Goal: Find specific page/section: Find specific page/section

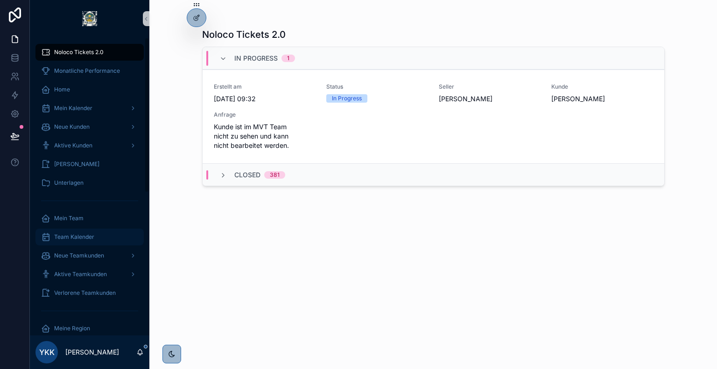
click at [94, 242] on div "Team Kalender" at bounding box center [89, 237] width 97 height 15
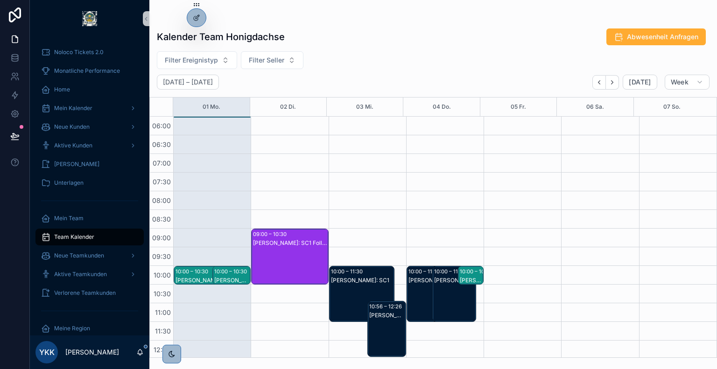
scroll to position [107, 0]
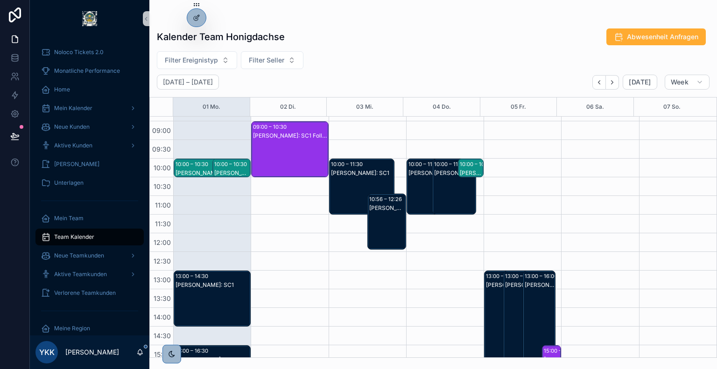
drag, startPoint x: 194, startPoint y: 16, endPoint x: 192, endPoint y: -23, distance: 38.8
click at [192, 0] on html "Noloco Tickets 2.0 Monatliche Performance Home Mein Kalender Neue Kunden Aktive…" at bounding box center [358, 184] width 717 height 369
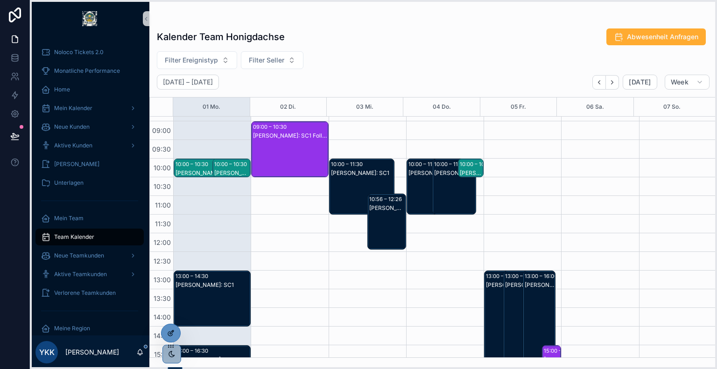
drag, startPoint x: 197, startPoint y: 3, endPoint x: 171, endPoint y: 326, distance: 324.1
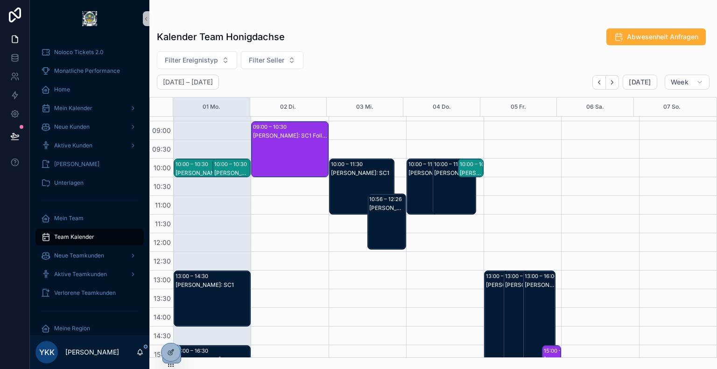
drag, startPoint x: 171, startPoint y: 330, endPoint x: 179, endPoint y: 287, distance: 43.8
click at [179, 287] on div "Noloco Tickets 2.0 Monatliche Performance Home Mein Kalender Neue Kunden Aktive…" at bounding box center [373, 184] width 687 height 369
click at [402, 48] on div "Kalender Team Honigdachse Abwesenheit Anfragen Filter Ereignistyp Filter Seller…" at bounding box center [433, 190] width 568 height 336
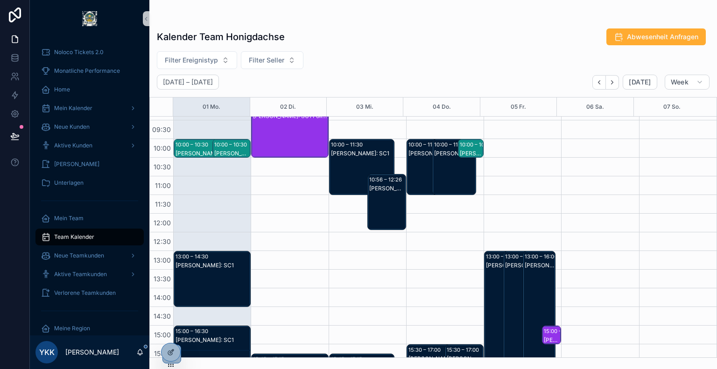
scroll to position [138, 0]
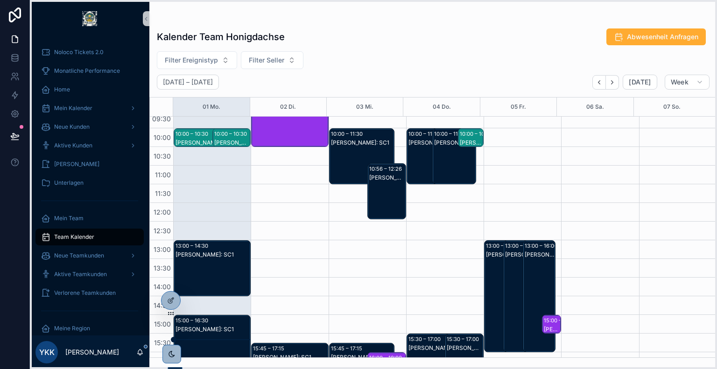
drag, startPoint x: 170, startPoint y: 366, endPoint x: 171, endPoint y: 332, distance: 34.1
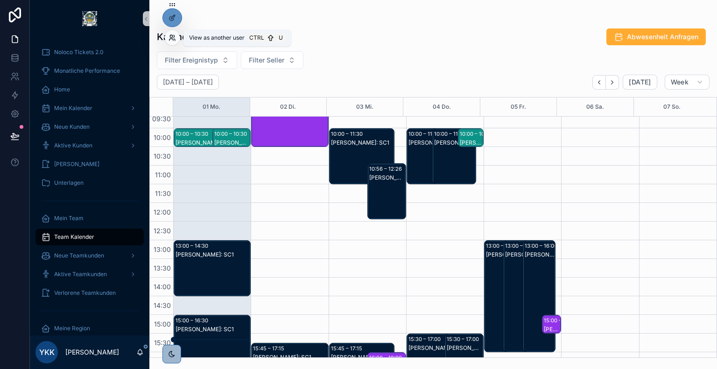
click at [172, 38] on icon at bounding box center [172, 37] width 7 height 7
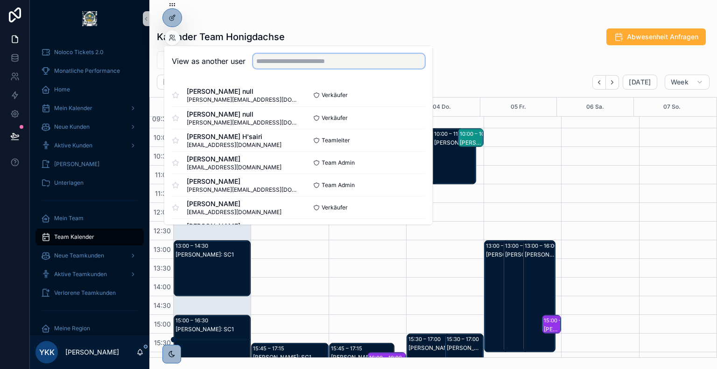
click at [292, 66] on input "text" at bounding box center [339, 61] width 172 height 15
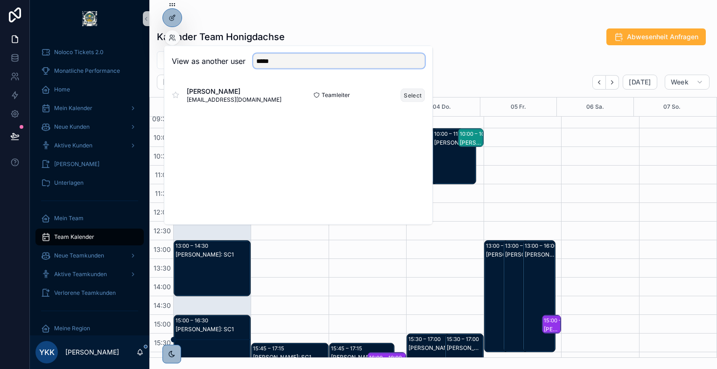
type input "*****"
click at [411, 96] on button "Select" at bounding box center [413, 95] width 24 height 14
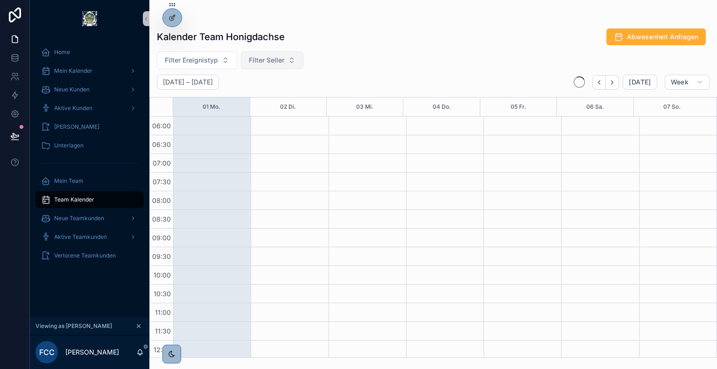
scroll to position [224, 0]
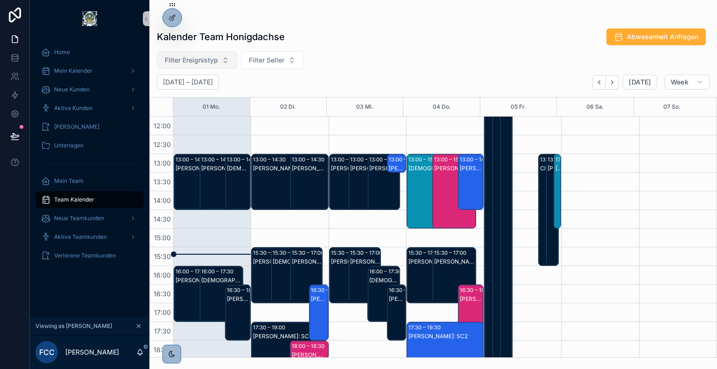
click at [212, 65] on button "Filter Ereignistyp" at bounding box center [197, 60] width 80 height 18
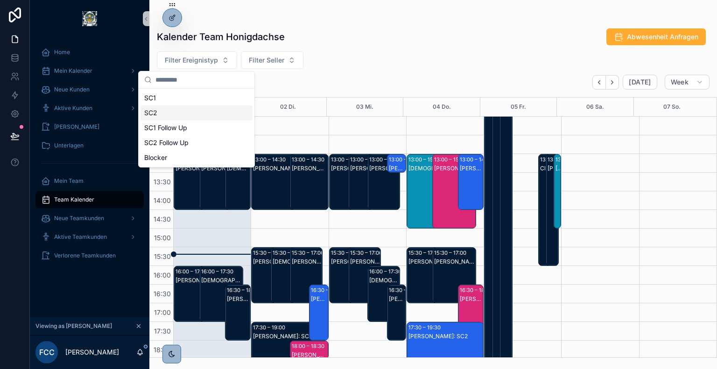
click at [175, 112] on div "SC2" at bounding box center [197, 113] width 112 height 15
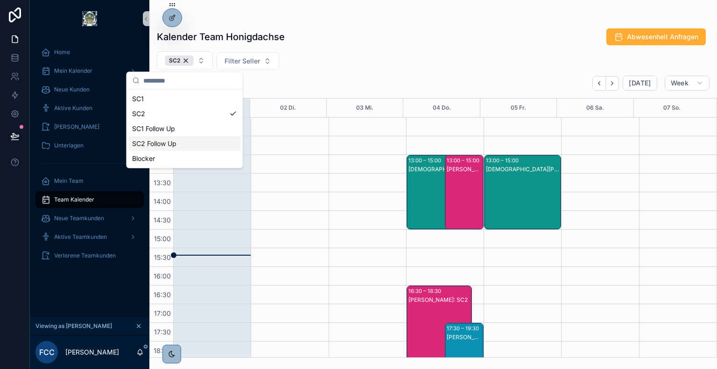
click at [189, 145] on div "SC2 Follow Up" at bounding box center [184, 143] width 112 height 15
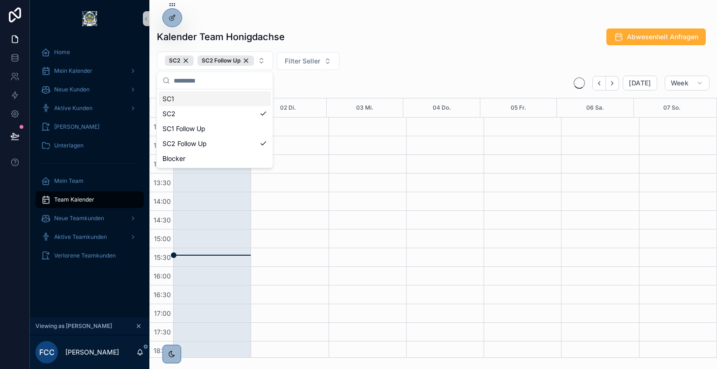
click at [392, 64] on div "SC2 SC2 Follow Up Filter Seller" at bounding box center [433, 60] width 568 height 19
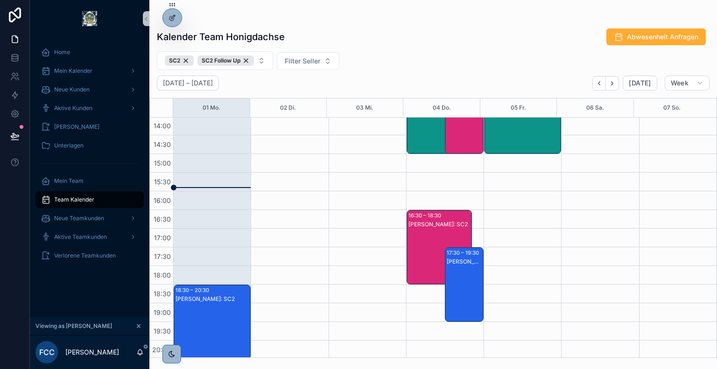
scroll to position [340, 0]
